Goal: Task Accomplishment & Management: Complete application form

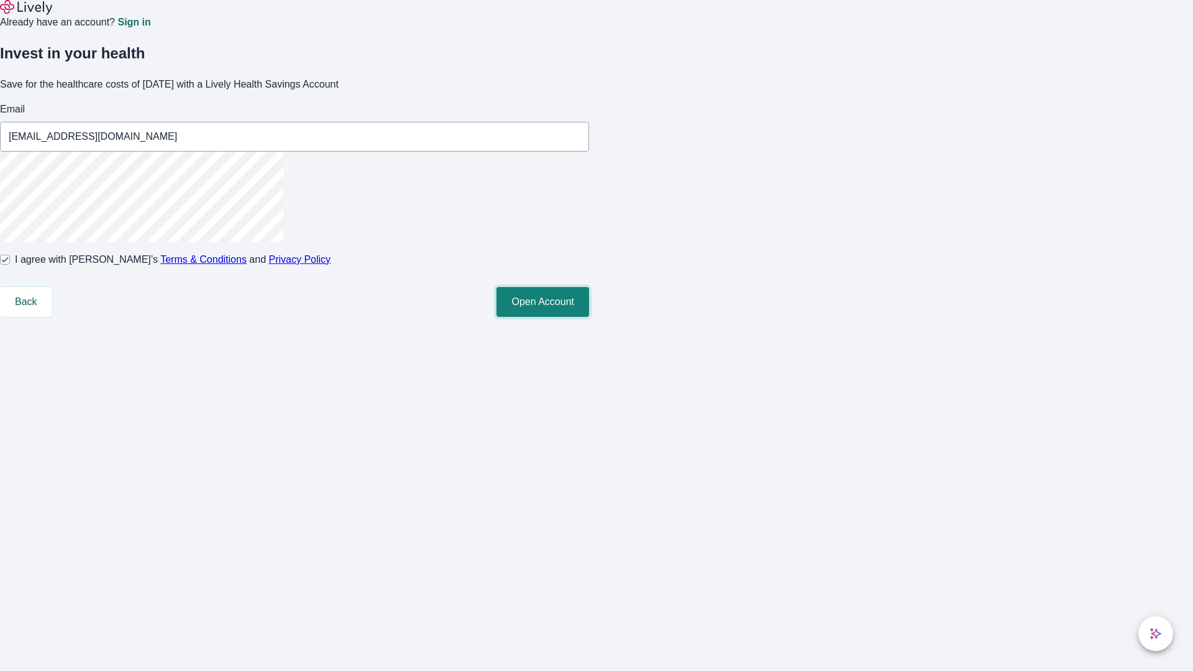
click at [589, 317] on button "Open Account" at bounding box center [542, 302] width 93 height 30
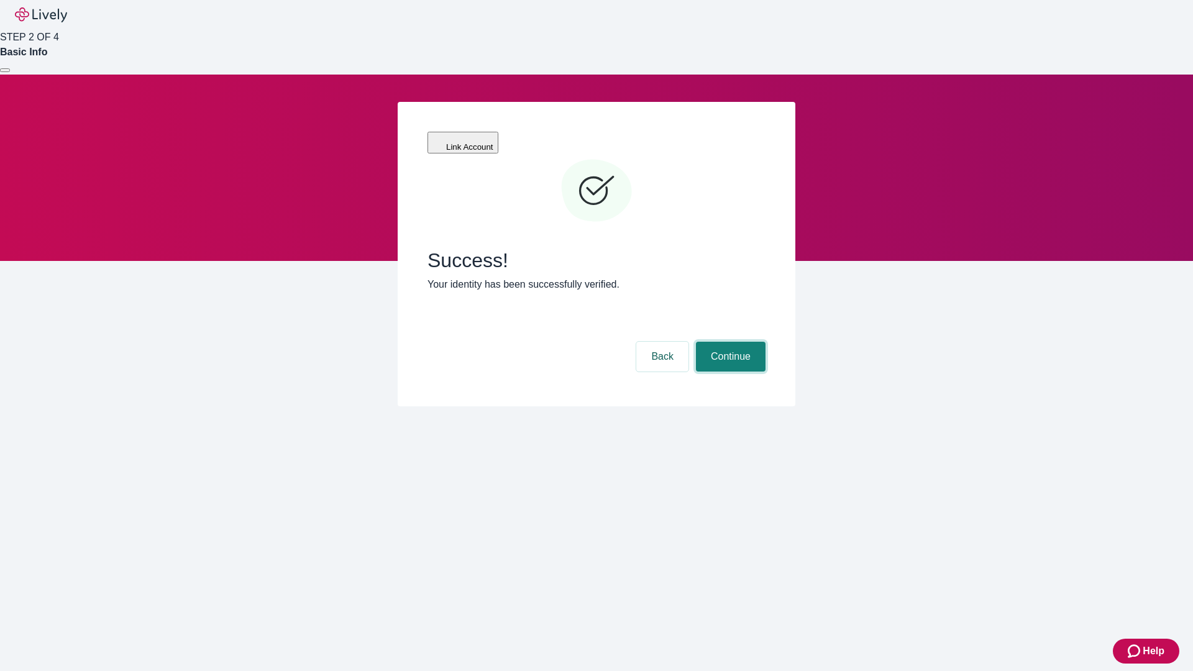
click at [729, 342] on button "Continue" at bounding box center [731, 357] width 70 height 30
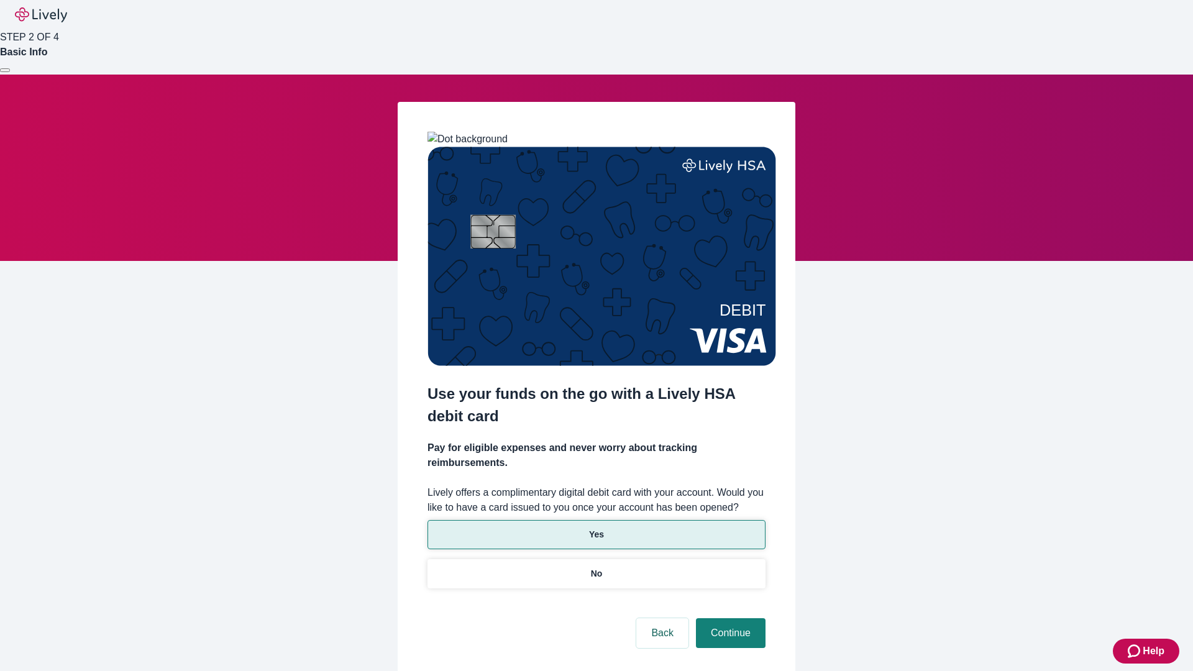
click at [596, 528] on p "Yes" at bounding box center [596, 534] width 15 height 13
click at [729, 618] on button "Continue" at bounding box center [731, 633] width 70 height 30
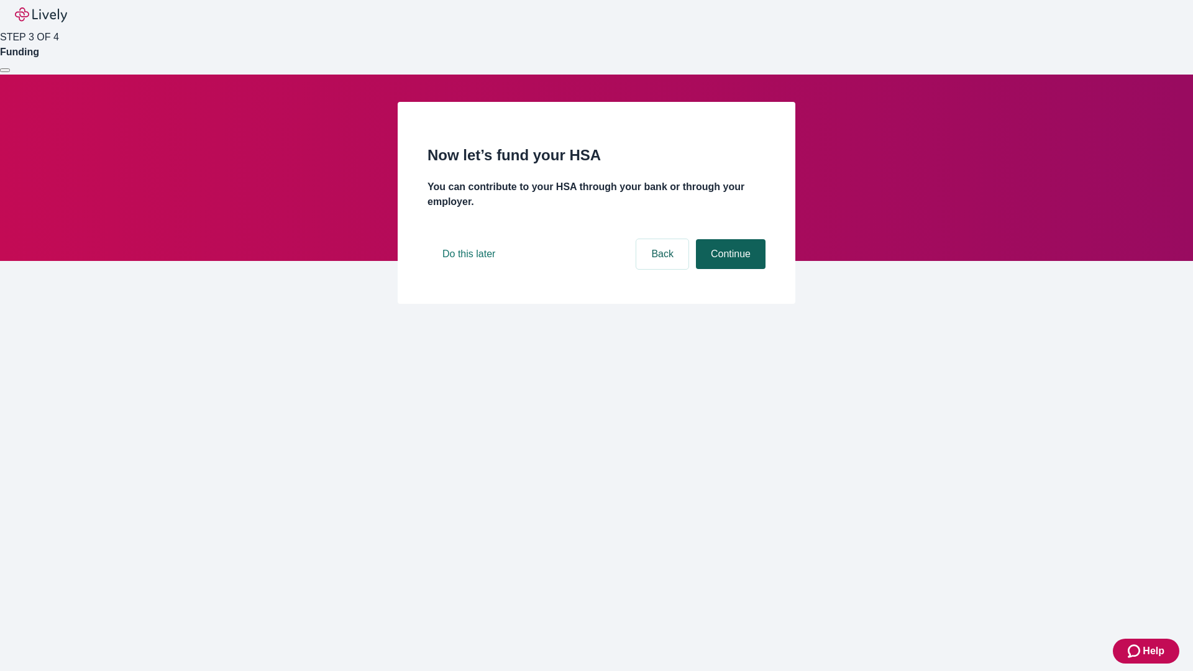
click at [729, 269] on button "Continue" at bounding box center [731, 254] width 70 height 30
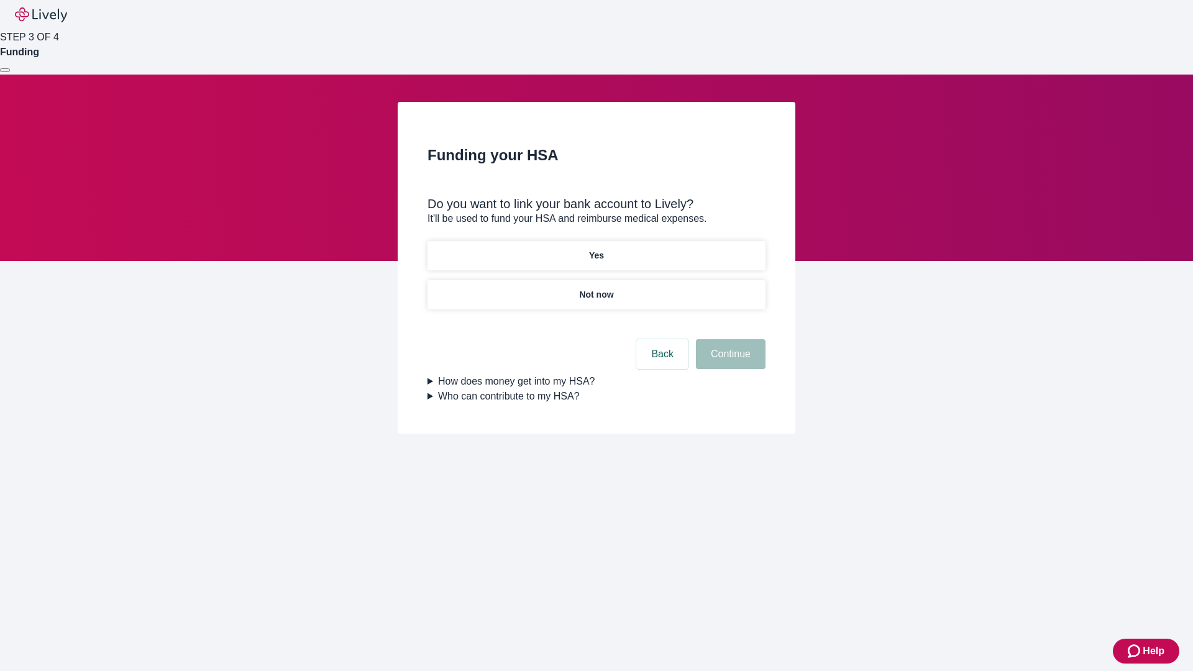
click at [596, 288] on p "Not now" at bounding box center [596, 294] width 34 height 13
click at [729, 362] on button "Continue" at bounding box center [731, 354] width 70 height 30
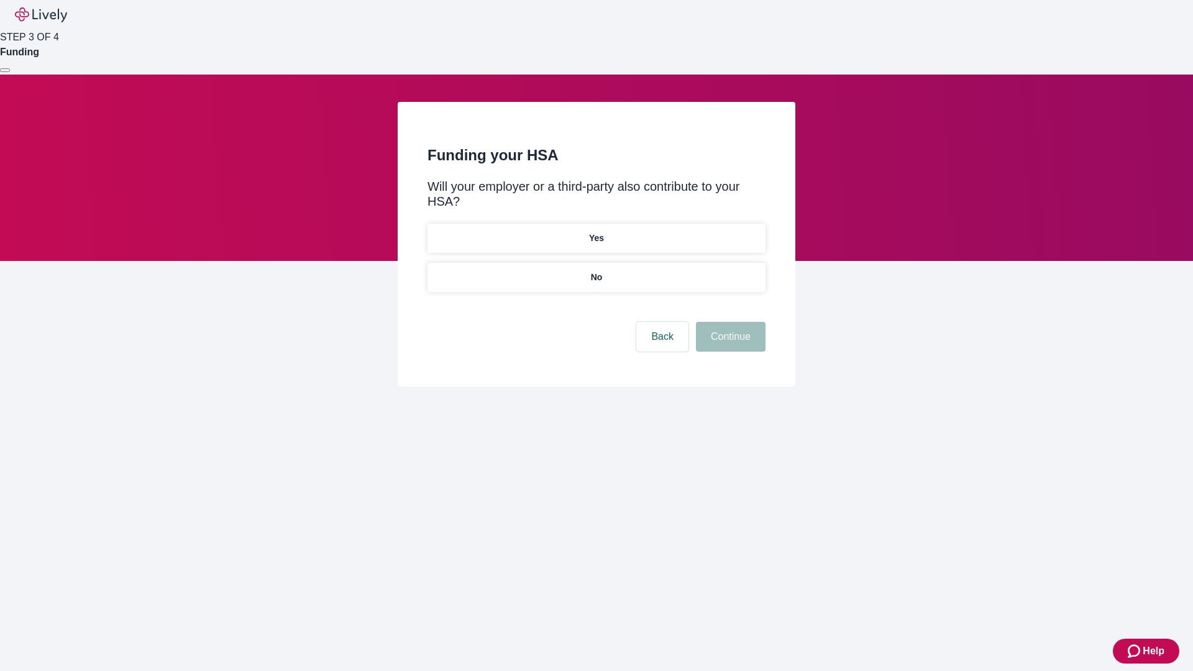
click at [596, 271] on p "No" at bounding box center [597, 277] width 12 height 13
click at [729, 322] on button "Continue" at bounding box center [731, 337] width 70 height 30
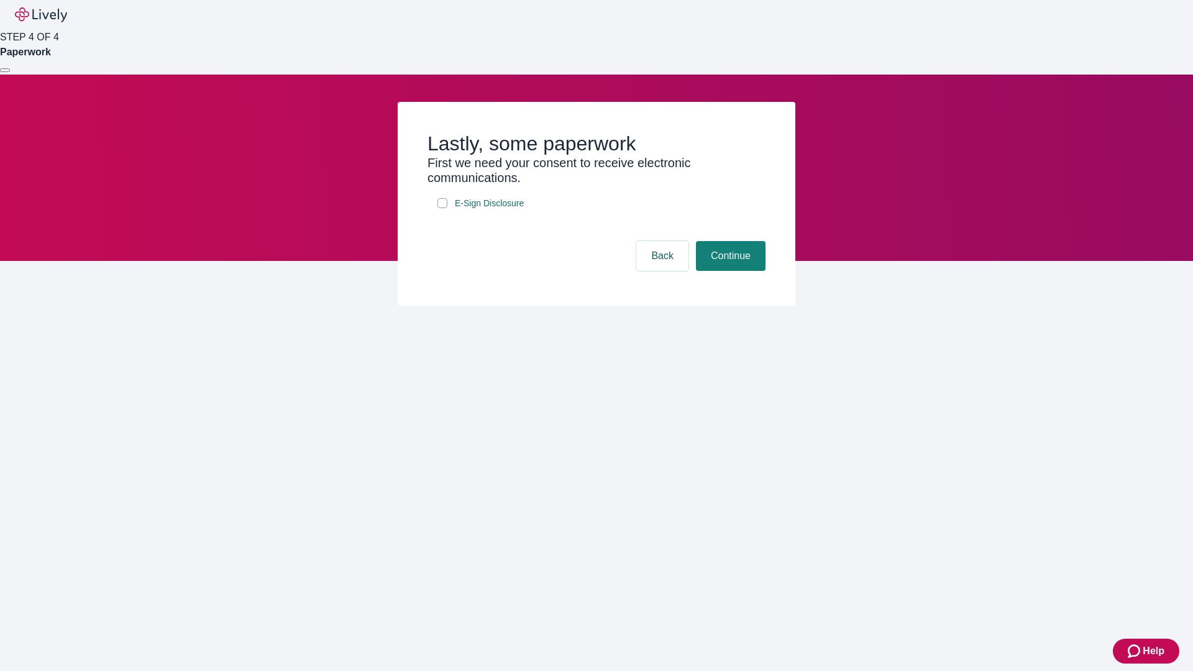
click at [442, 208] on input "E-Sign Disclosure" at bounding box center [442, 203] width 10 height 10
checkbox input "true"
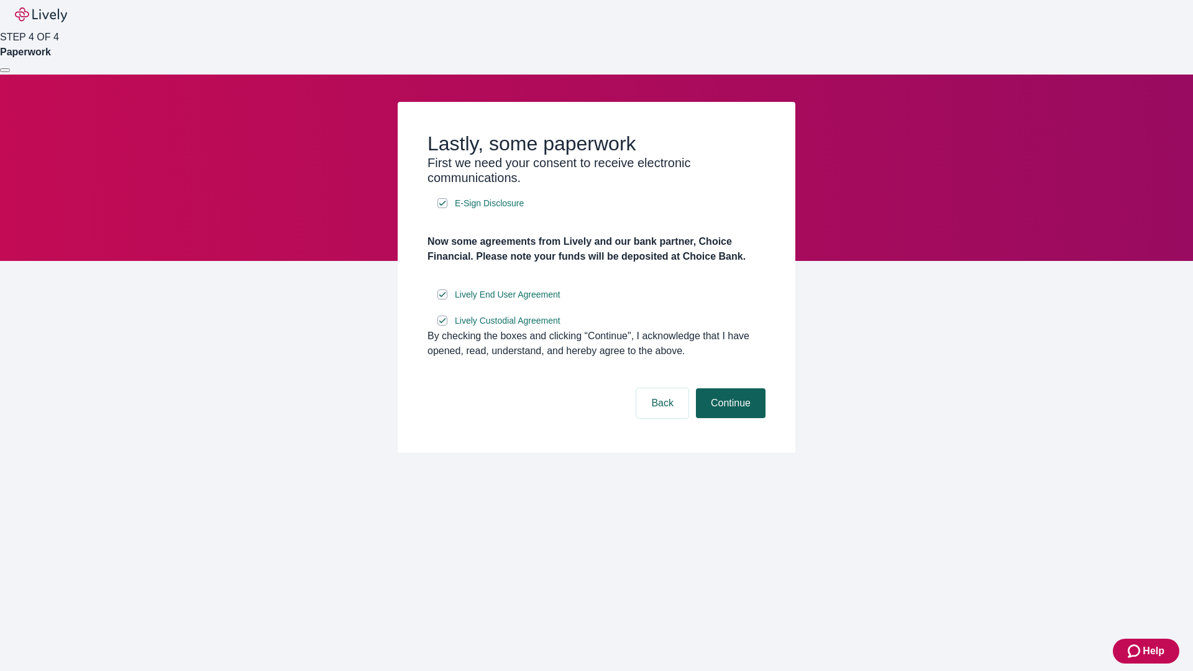
click at [729, 418] on button "Continue" at bounding box center [731, 403] width 70 height 30
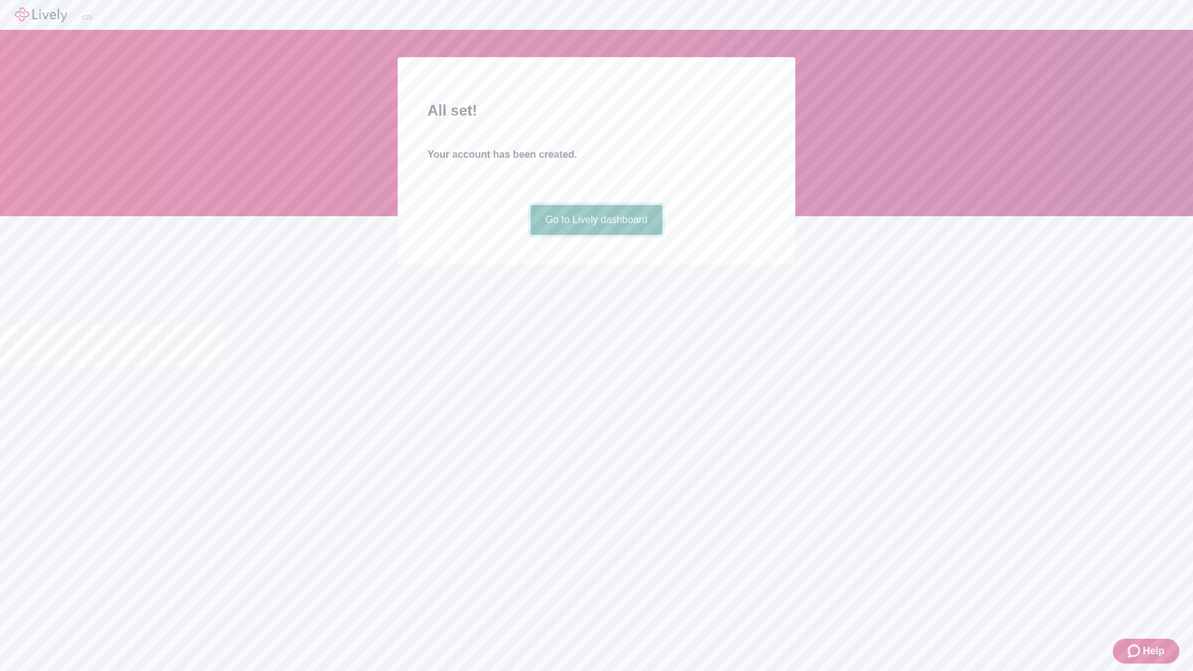
click at [596, 235] on link "Go to Lively dashboard" at bounding box center [597, 220] width 132 height 30
